Goal: Task Accomplishment & Management: Complete application form

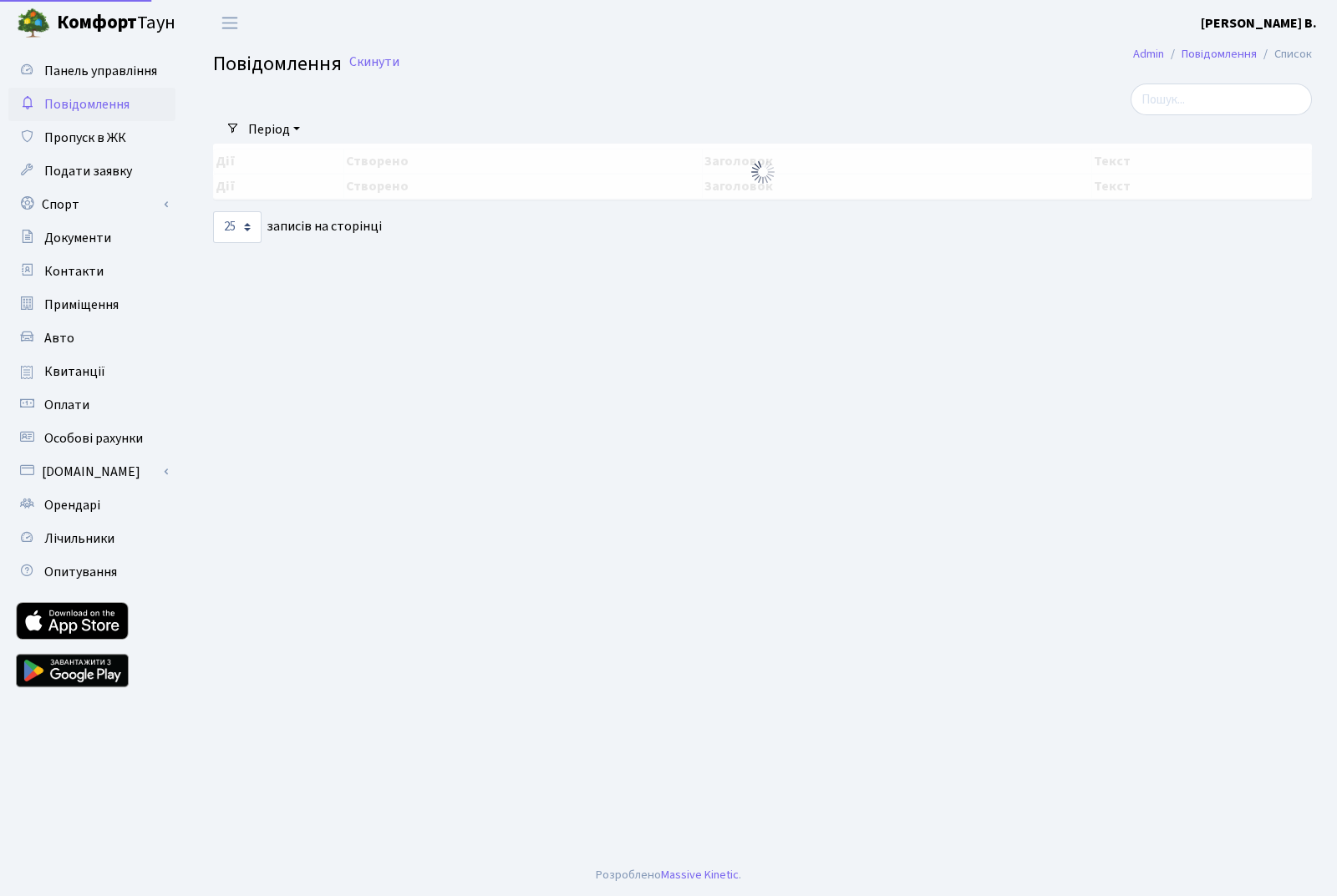
select select "25"
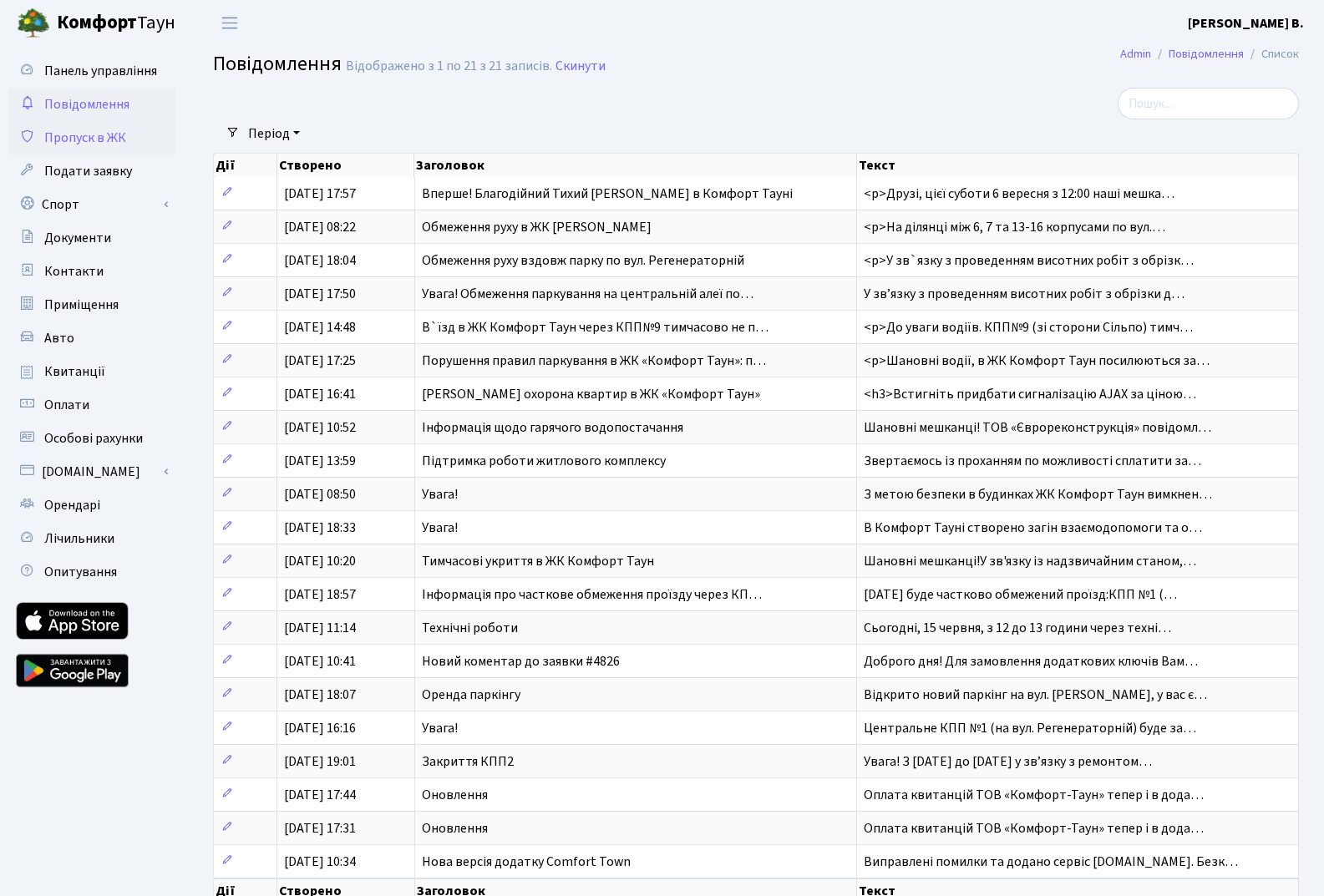
click at [80, 142] on span "Пропуск в ЖК" at bounding box center [85, 138] width 82 height 19
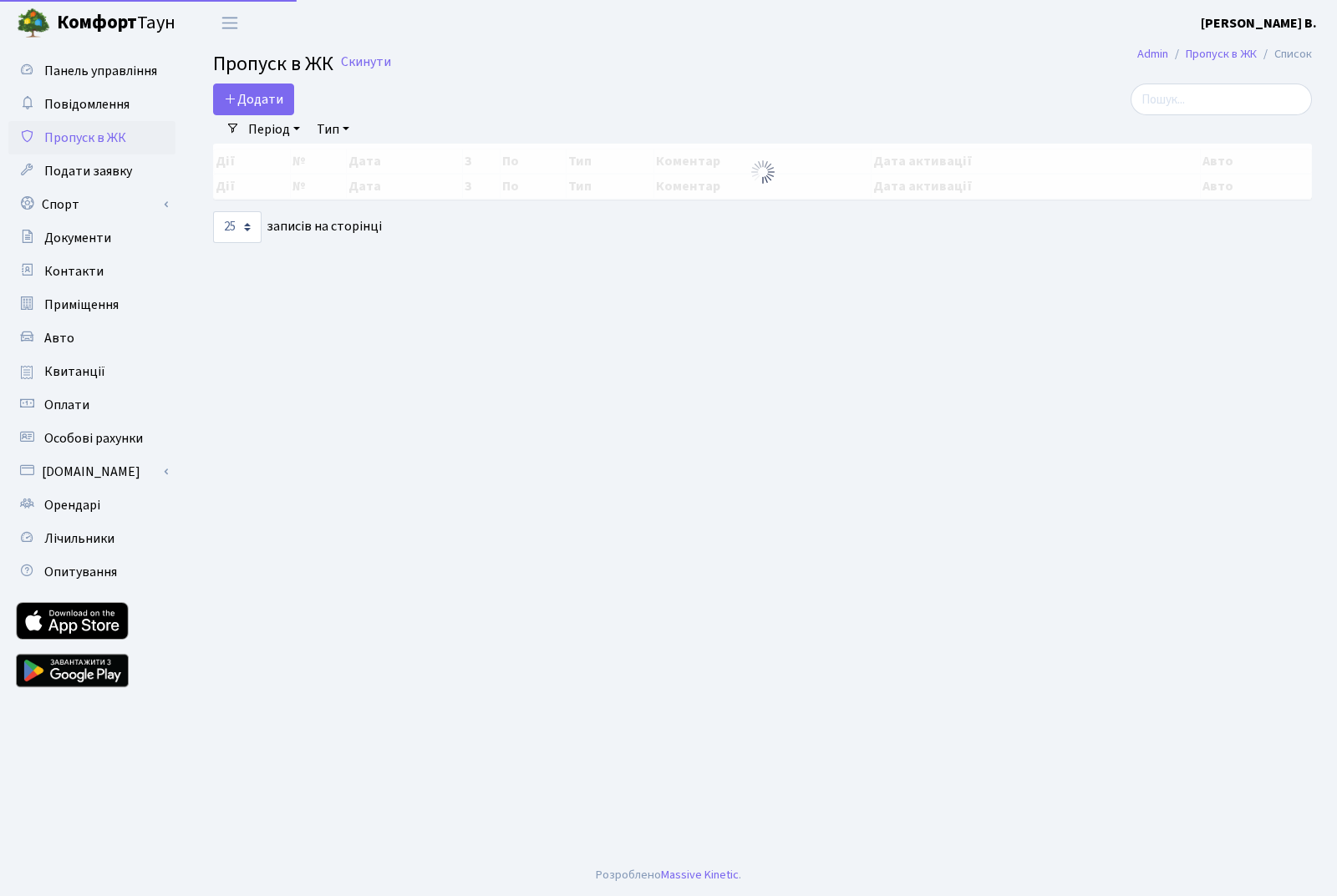
select select "25"
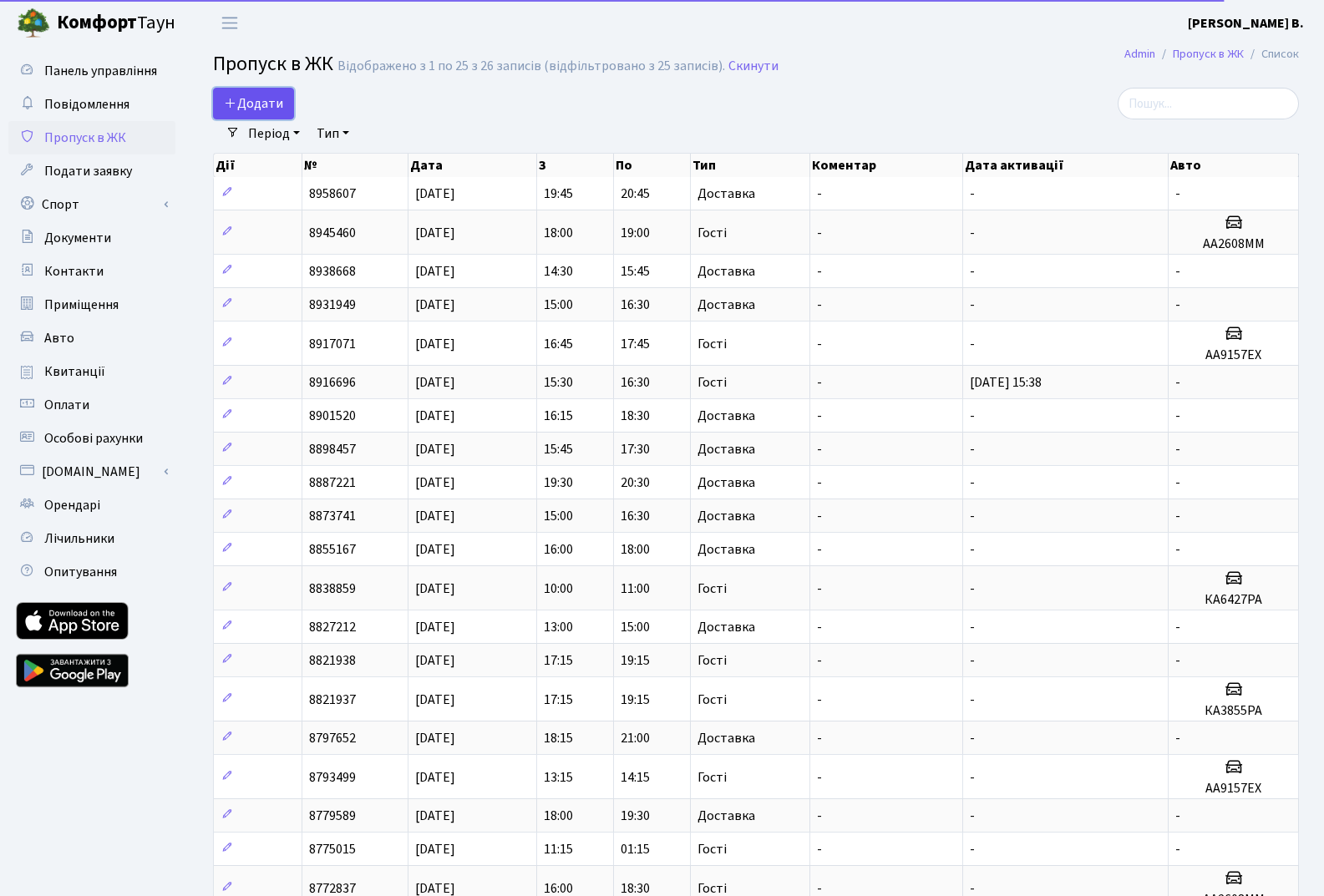
click at [279, 98] on span "Додати" at bounding box center [254, 103] width 60 height 19
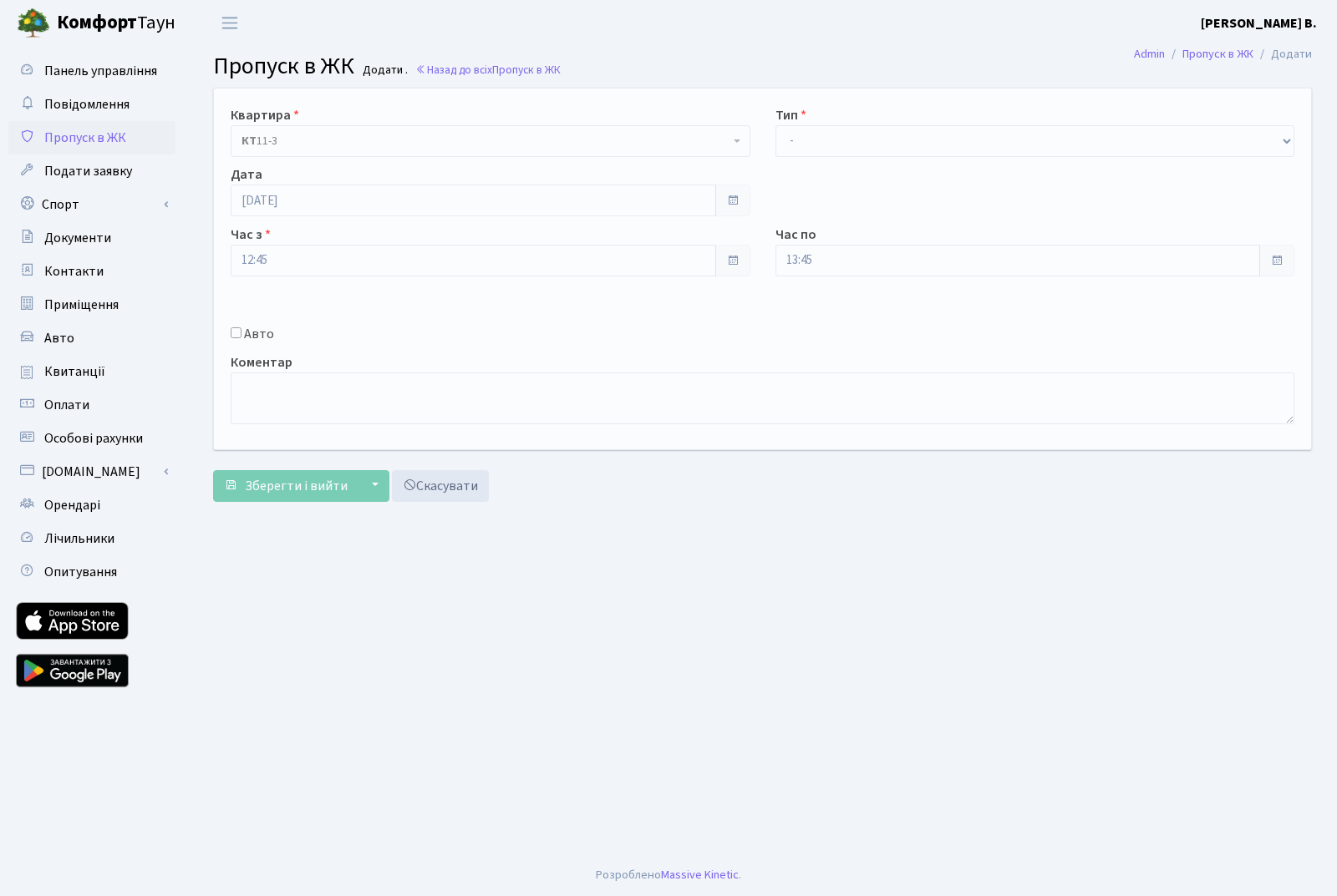
click at [913, 122] on div "Тип - Доставка Таксі Гості Сервіс" at bounding box center [1035, 131] width 545 height 52
click at [909, 135] on select "- Доставка Таксі Гості Сервіс" at bounding box center [1035, 141] width 520 height 32
select select "1"
click at [775, 125] on select "- Доставка Таксі Гості Сервіс" at bounding box center [1035, 141] width 520 height 32
click at [237, 483] on button "Зберегти і вийти" at bounding box center [286, 486] width 145 height 32
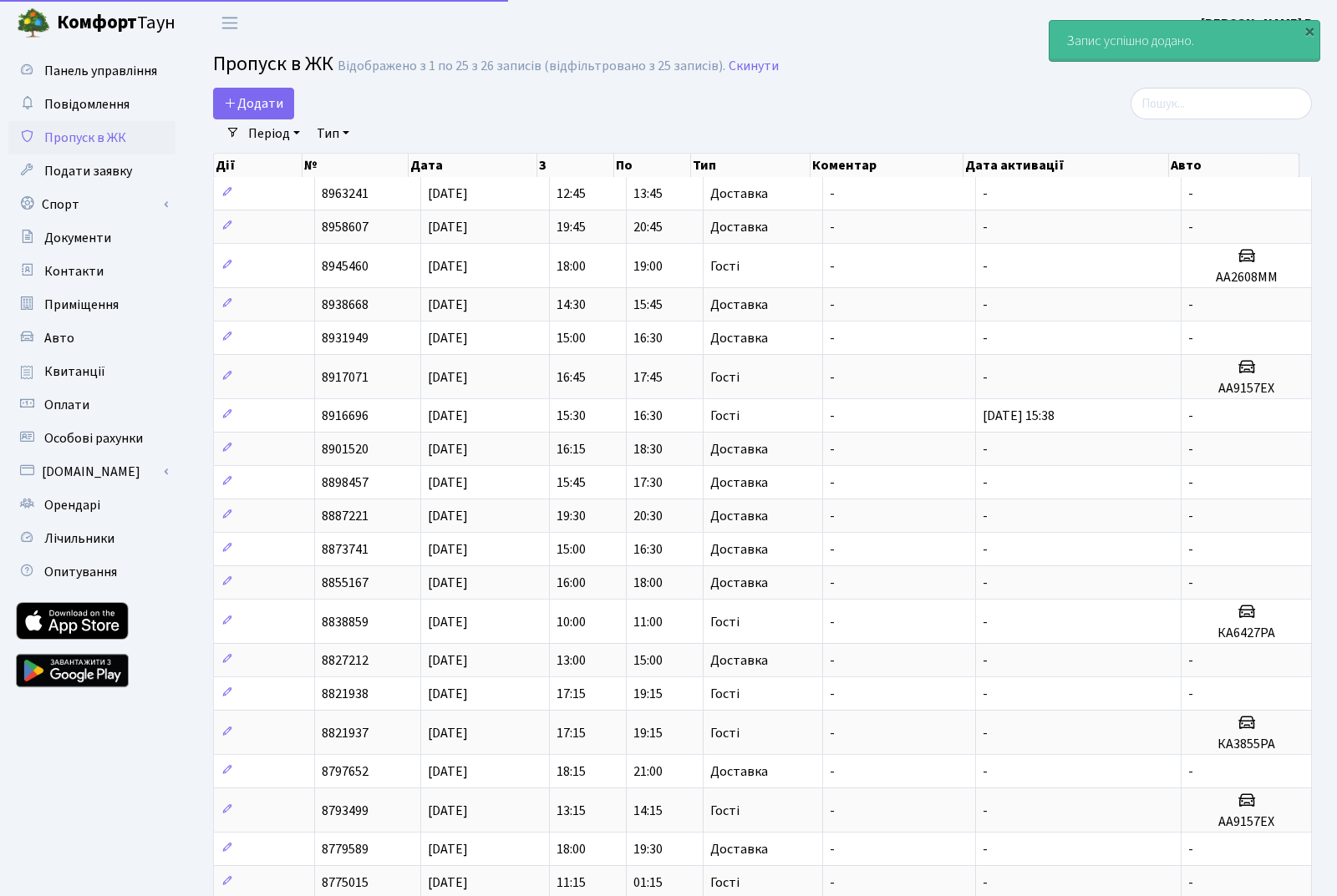
select select "25"
